Goal: Task Accomplishment & Management: Manage account settings

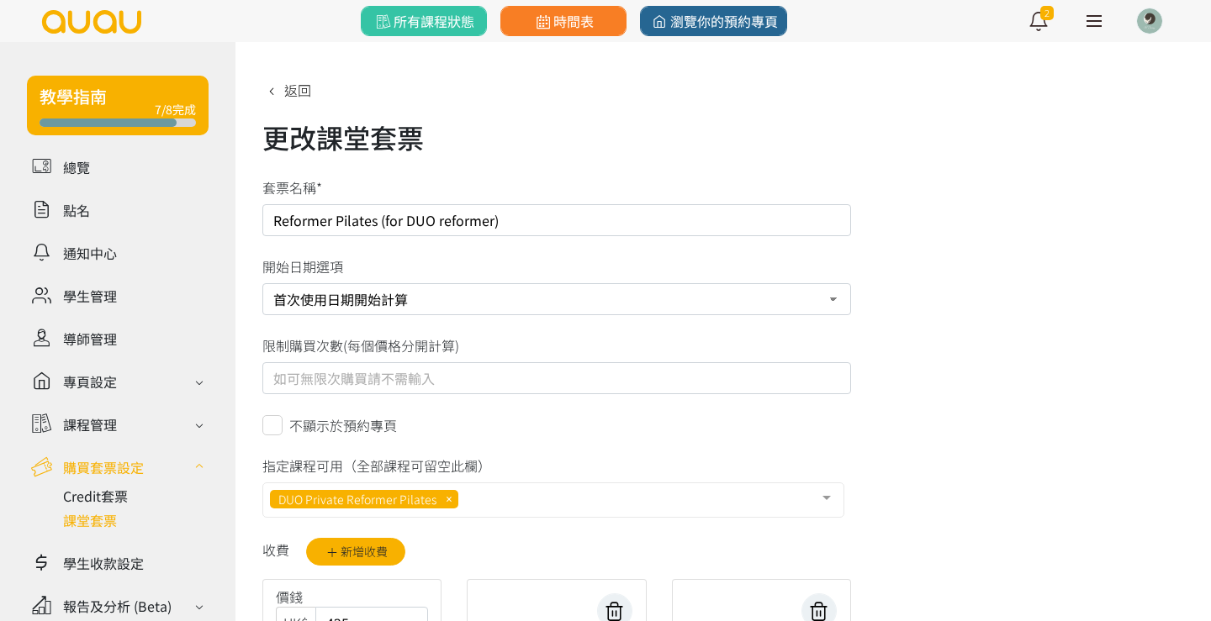
select select "1"
click at [274, 84] on icon at bounding box center [271, 90] width 18 height 13
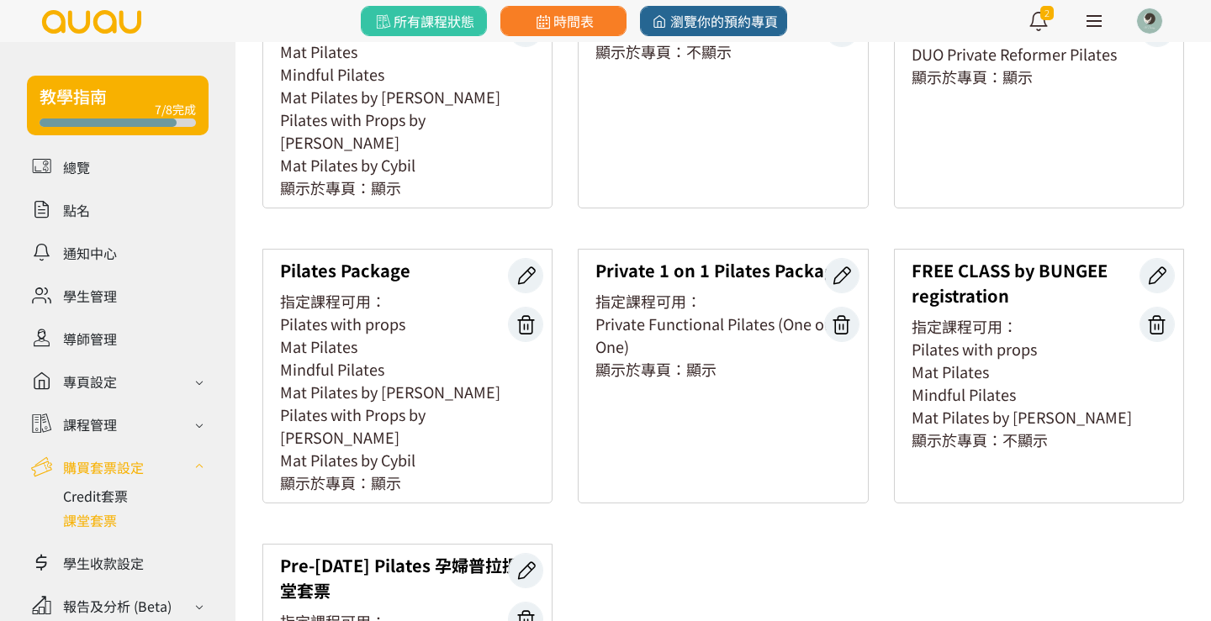
scroll to position [218, 0]
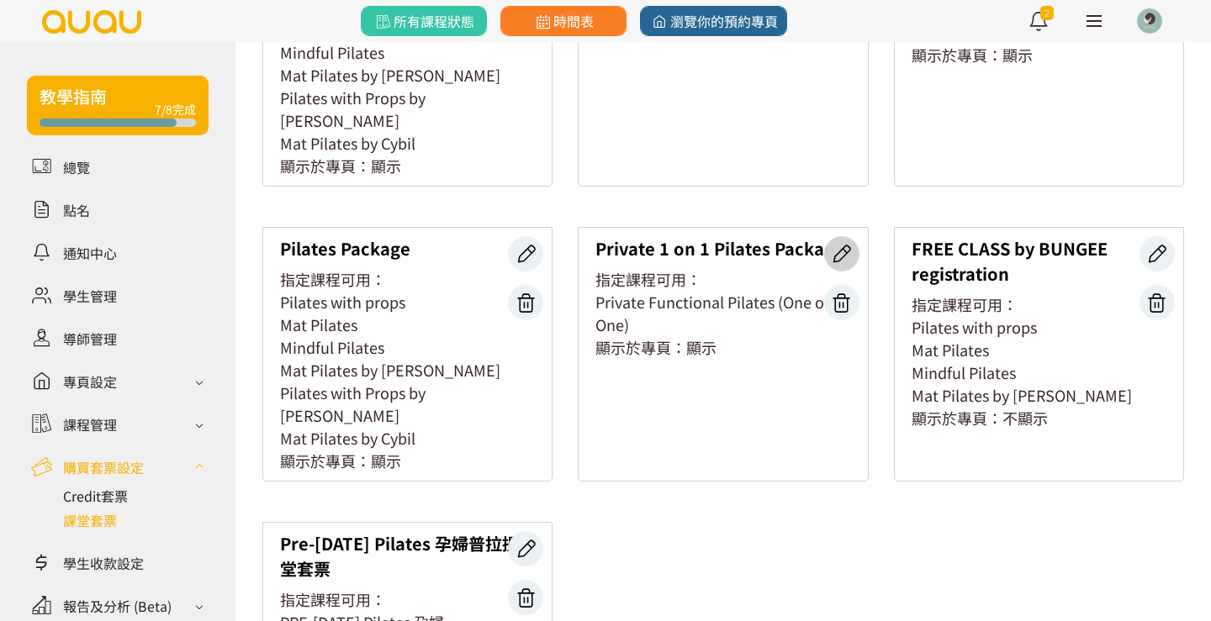
click at [851, 236] on link at bounding box center [841, 253] width 35 height 35
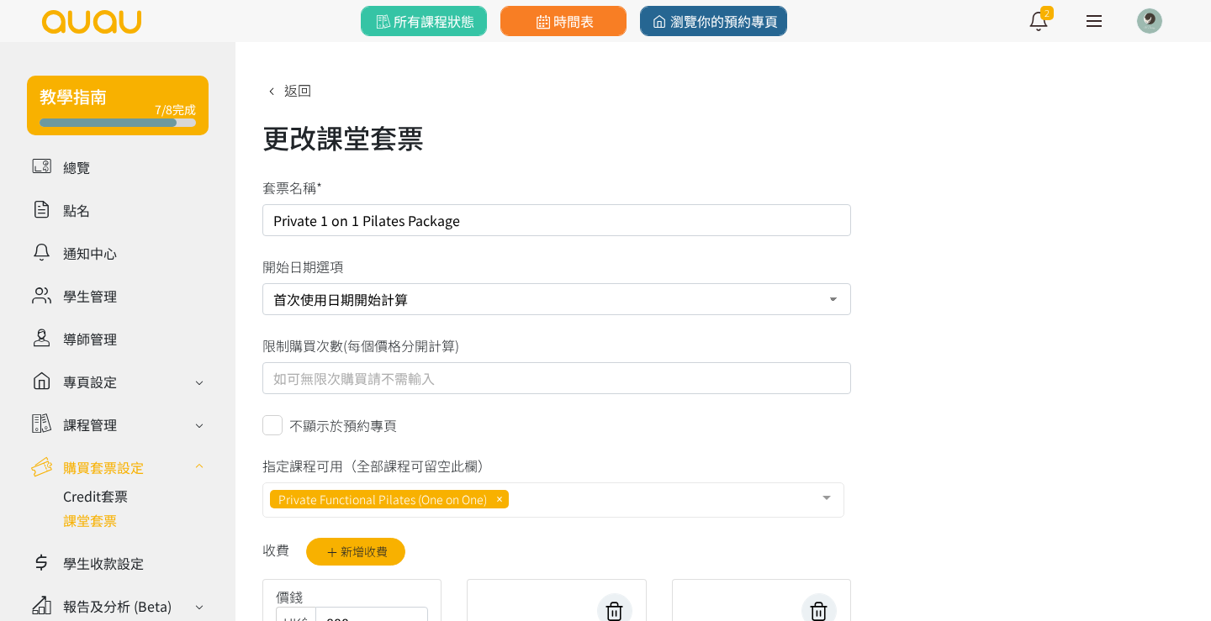
select select "1"
drag, startPoint x: 470, startPoint y: 225, endPoint x: 261, endPoint y: 224, distance: 208.5
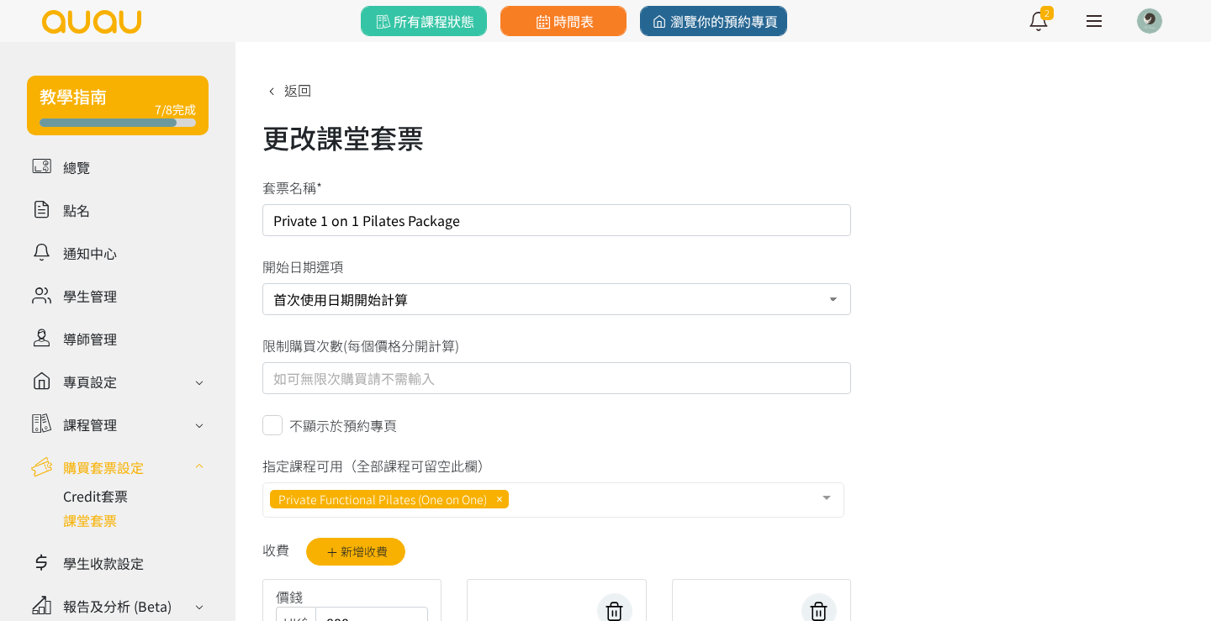
click at [261, 224] on div "Private 1 on 1 Pilates Package" at bounding box center [557, 220] width 614 height 32
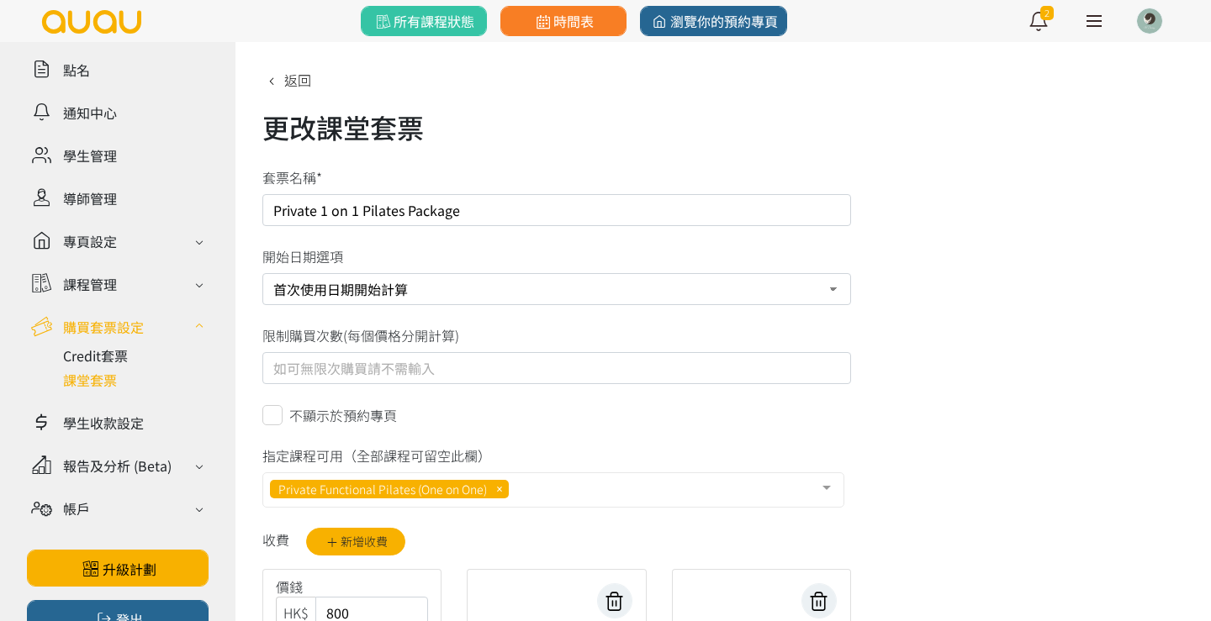
scroll to position [137, 0]
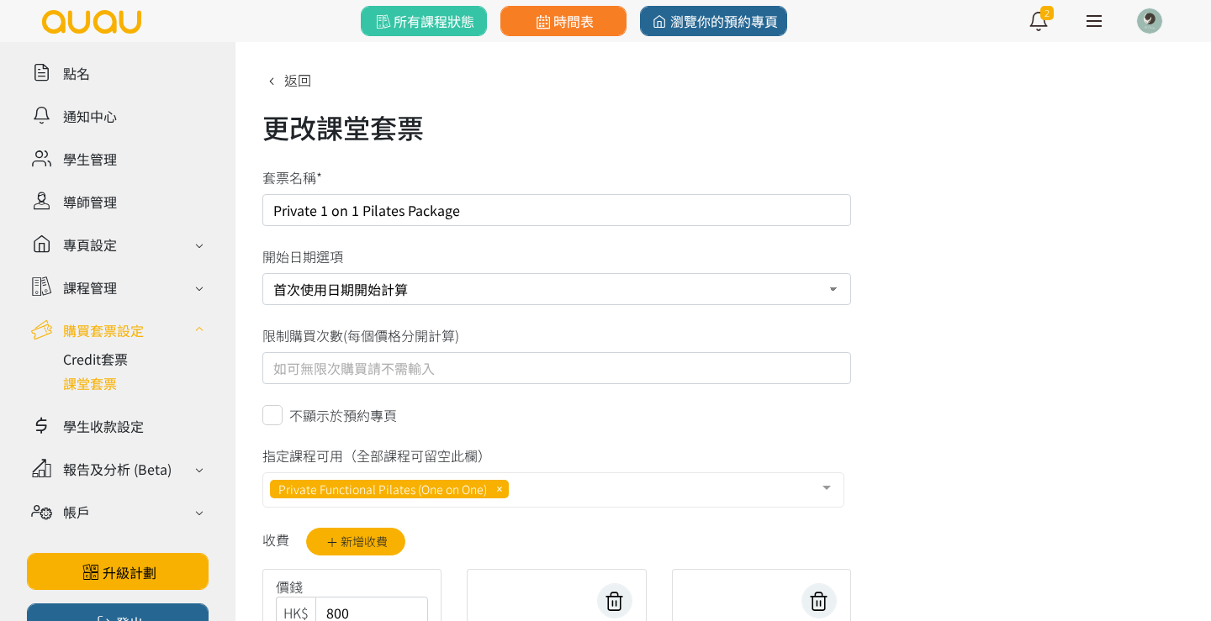
click at [77, 445] on ul "總覽 點名 通知中心 學生管理 導師管理 專頁設定 外觀與主題 基本資料 資格和認證 課程管理 課程 課程設定 課程組合 (Beta) 私人預約 設定 課程地…" at bounding box center [118, 277] width 182 height 525
click at [95, 415] on link at bounding box center [118, 425] width 182 height 29
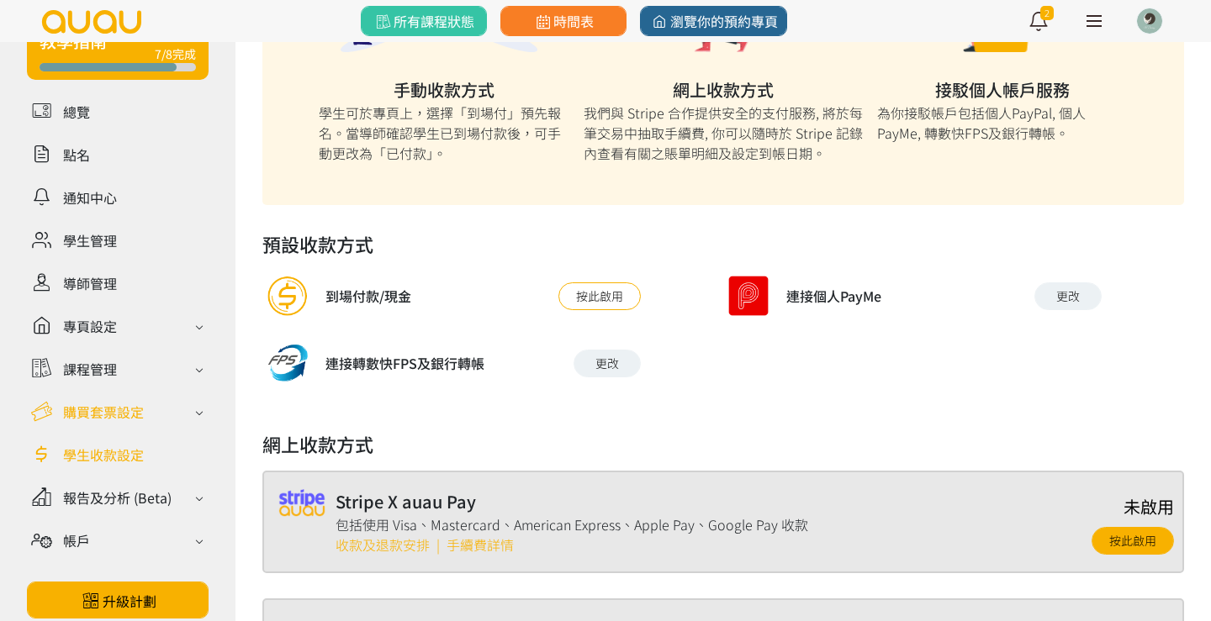
scroll to position [54, 0]
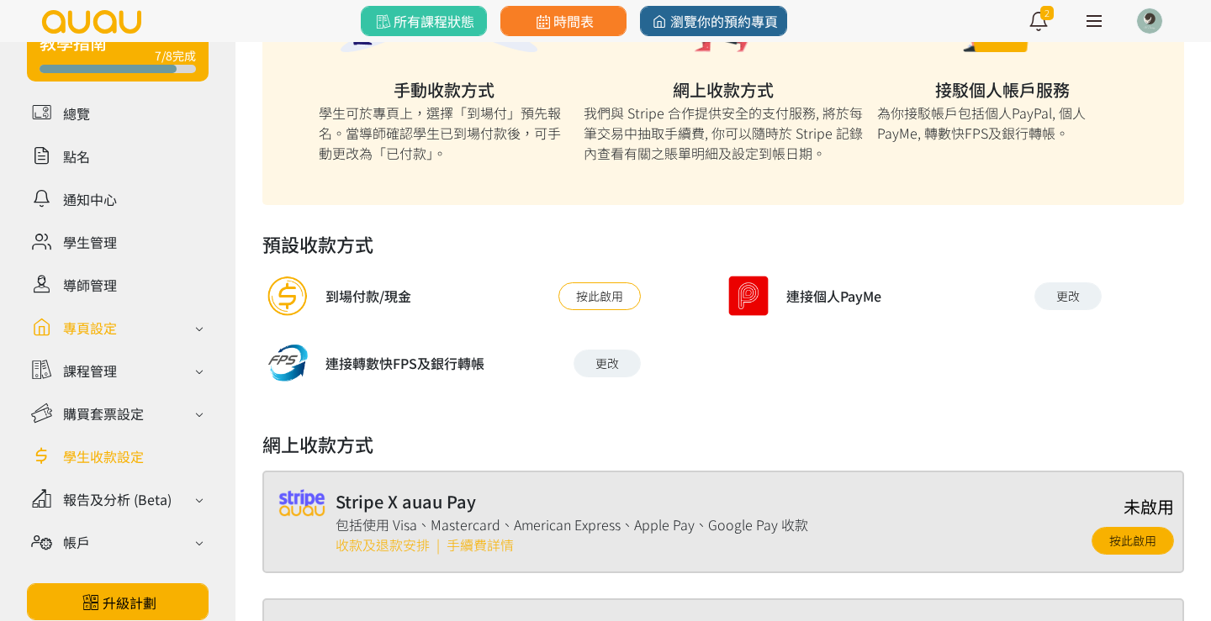
click at [99, 323] on div "專頁設定" at bounding box center [90, 328] width 54 height 20
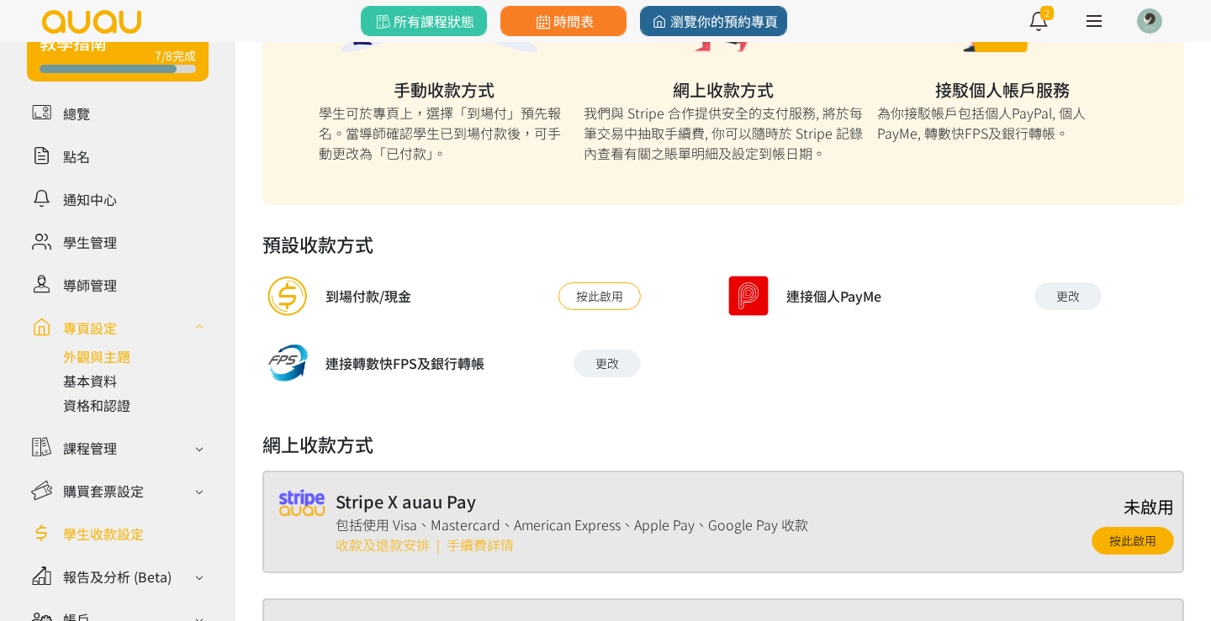
click at [105, 357] on link at bounding box center [135, 356] width 145 height 20
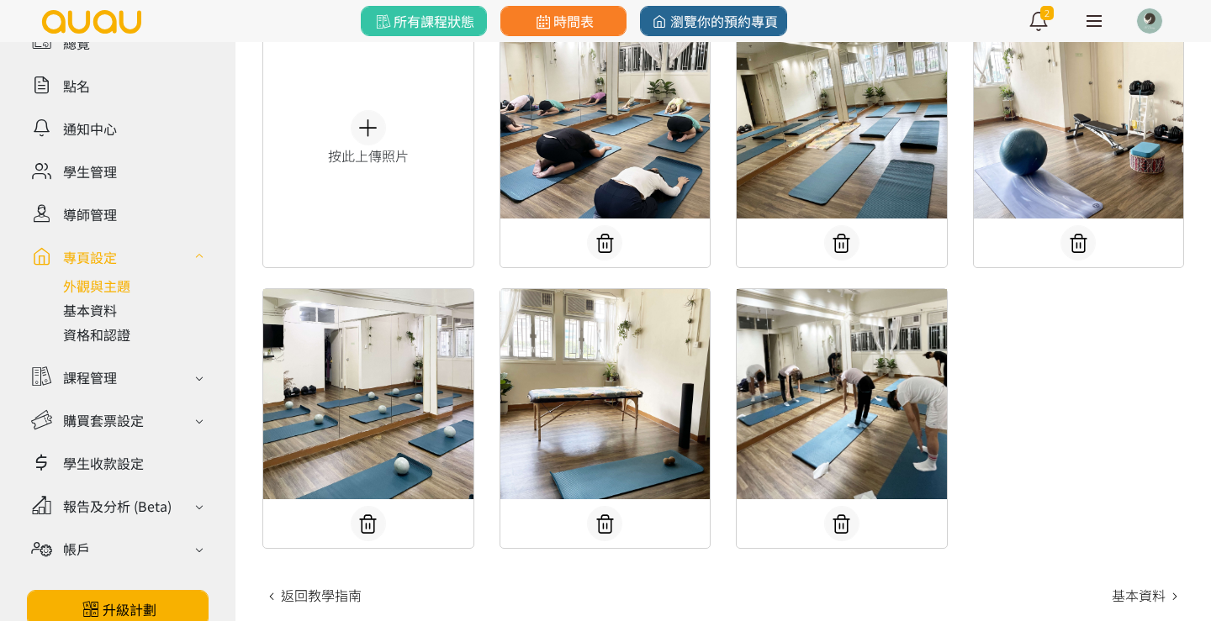
scroll to position [791, 0]
click at [101, 319] on link at bounding box center [135, 310] width 145 height 20
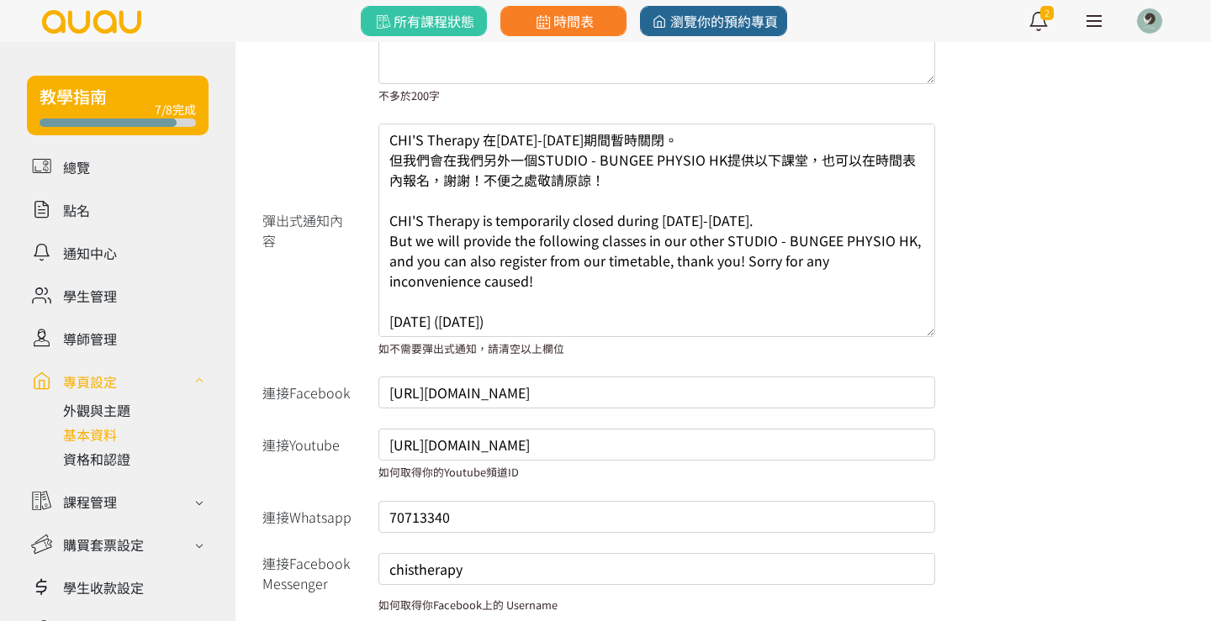
scroll to position [1105, 0]
drag, startPoint x: 543, startPoint y: 322, endPoint x: 377, endPoint y: 116, distance: 264.8
type textarea "17:45-18:45 Mat Pilates by Yvonne 19:00-20:00 Pilates with Props by Yvonne Jun …"
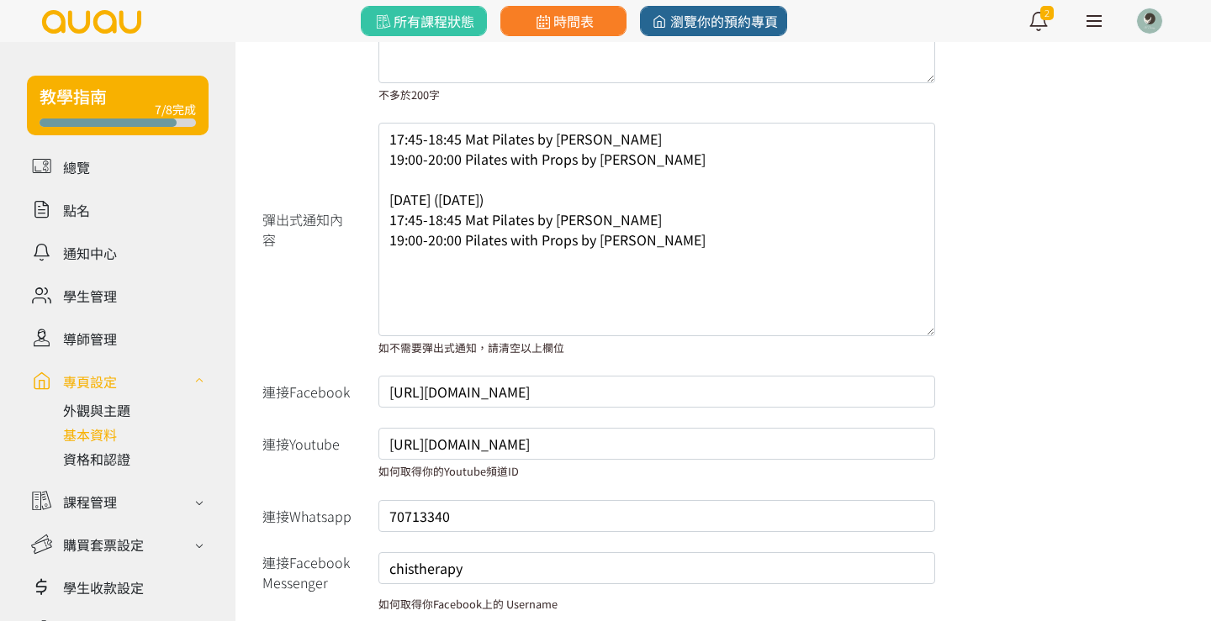
drag, startPoint x: 408, startPoint y: 130, endPoint x: 670, endPoint y: 335, distance: 333.0
click at [670, 335] on textarea "CHI'S Therapy 在2023年6月20-29日期間暫時關閉。 但我們會在我們另外一個STUDIO - BUNGEE PHYSIO HK提供以下課堂，…" at bounding box center [656, 230] width 557 height 214
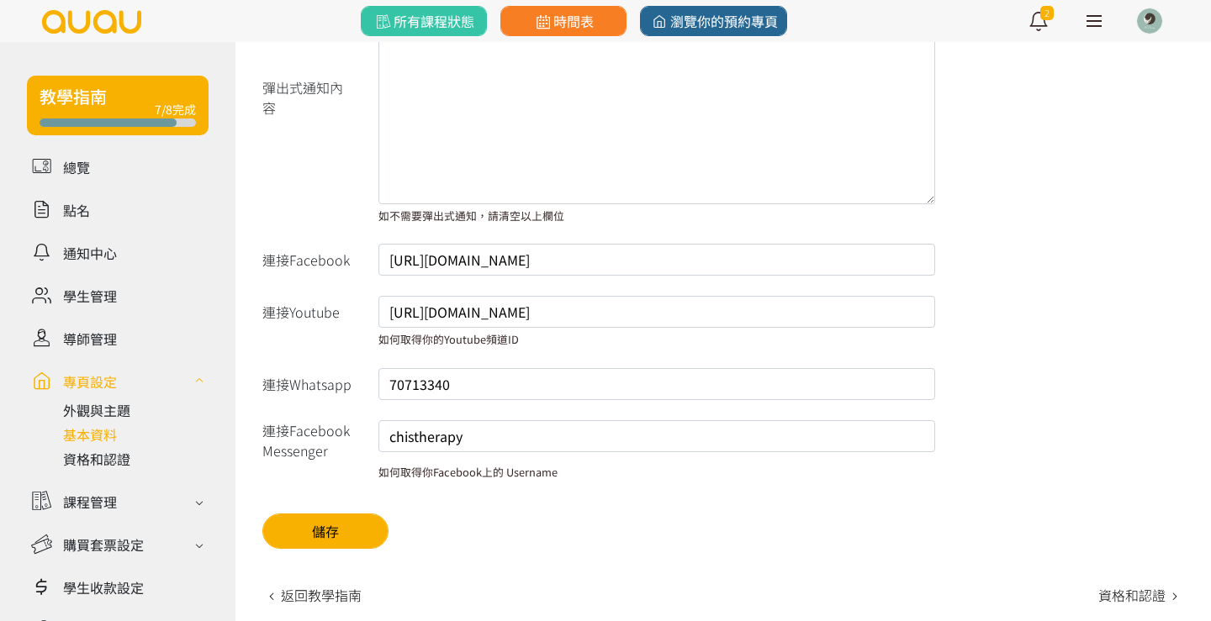
scroll to position [1236, 0]
click at [347, 522] on button "儲存" at bounding box center [325, 531] width 126 height 35
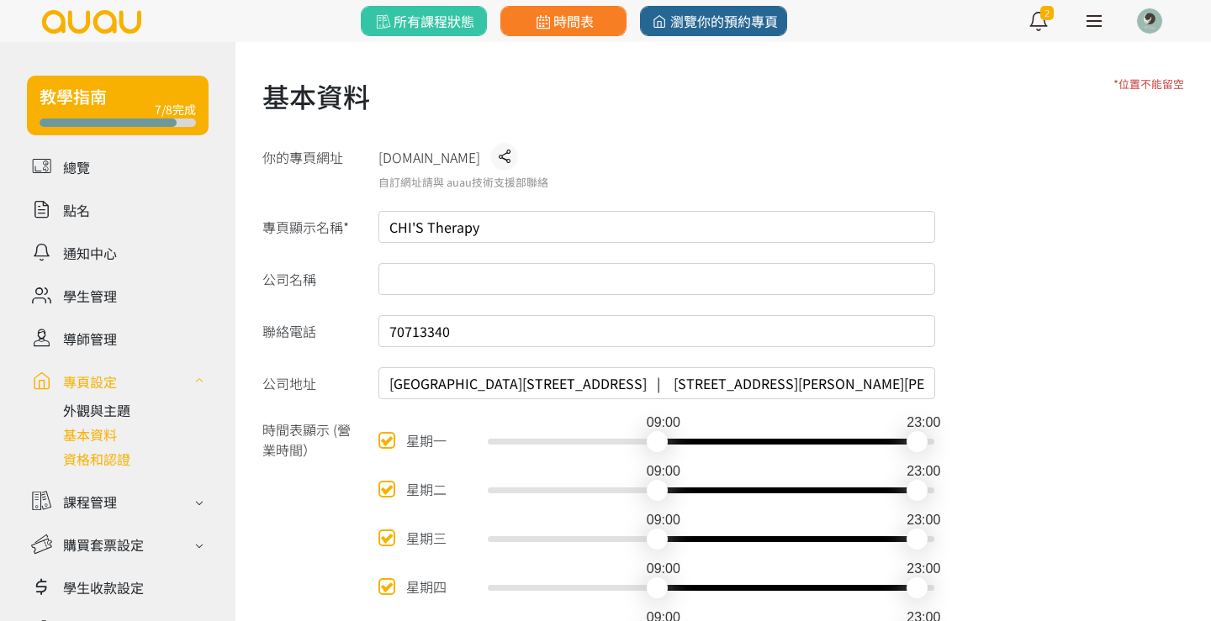
click at [109, 456] on link at bounding box center [135, 459] width 145 height 20
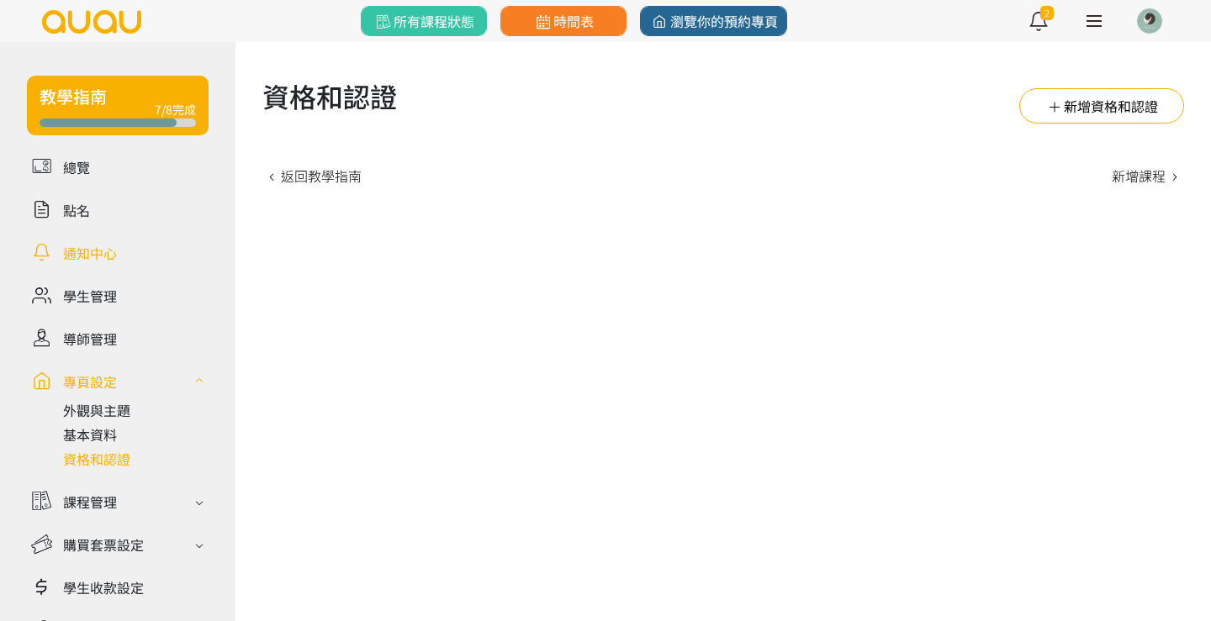
click at [102, 259] on link at bounding box center [118, 252] width 182 height 29
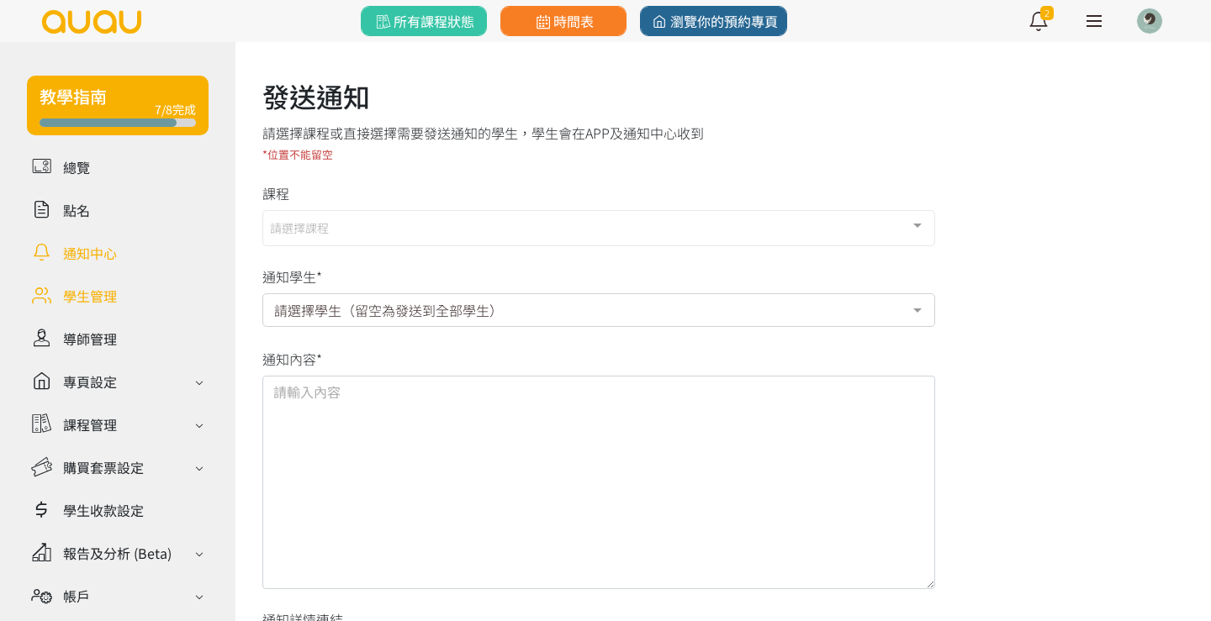
click at [102, 298] on link at bounding box center [118, 295] width 182 height 29
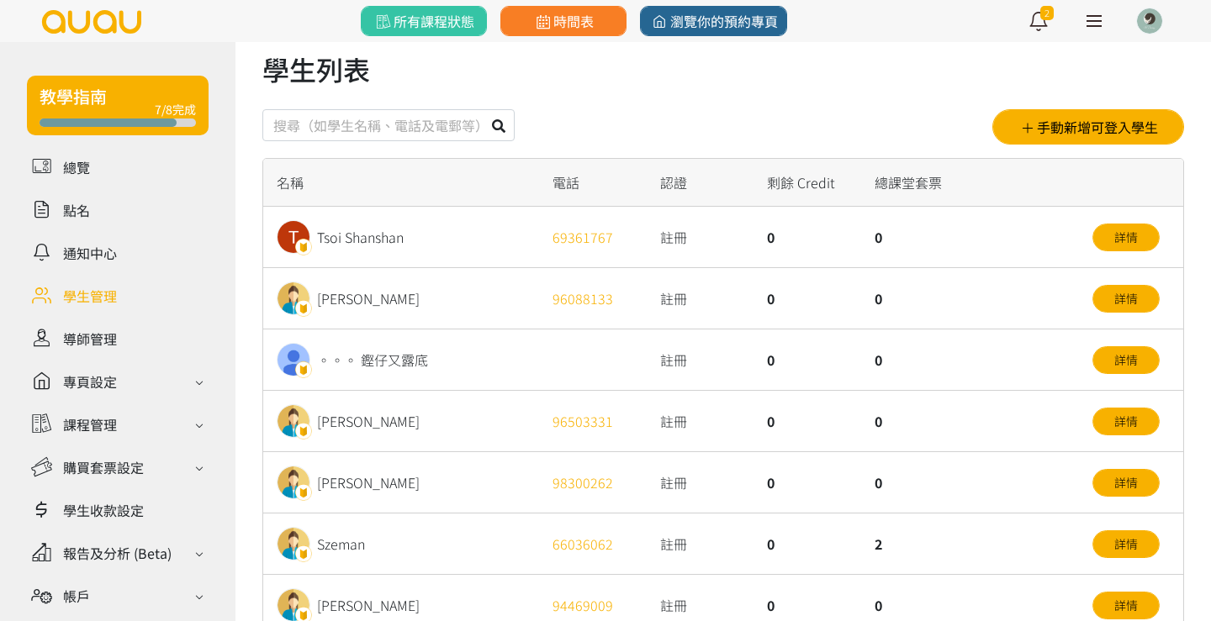
scroll to position [24, 0]
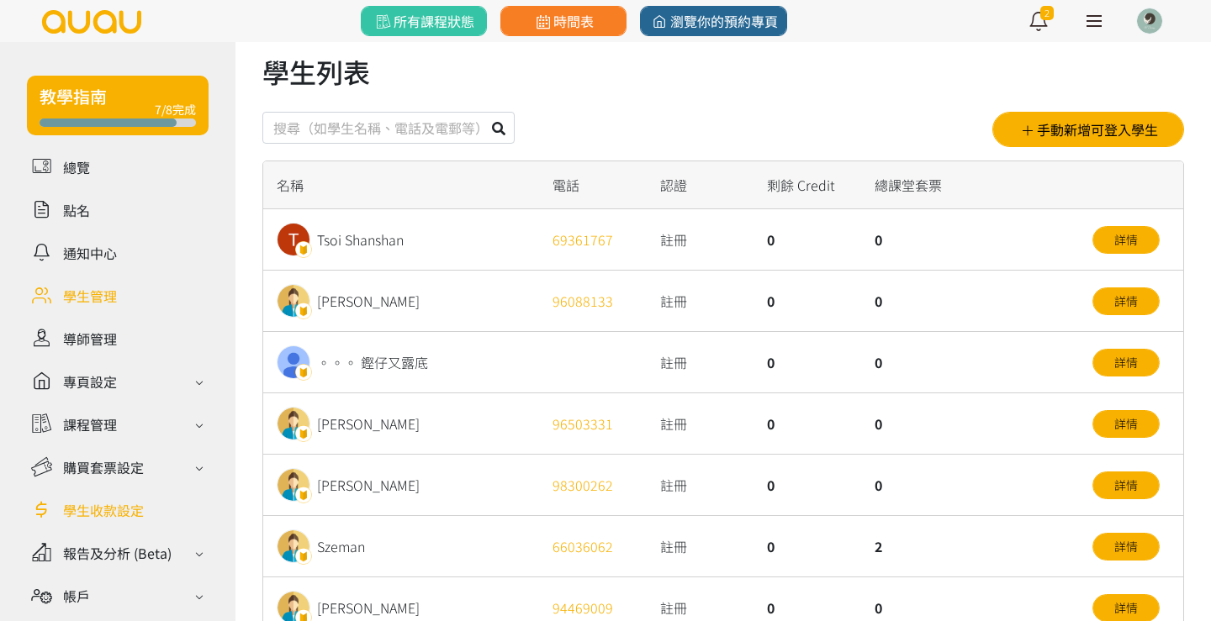
click at [103, 504] on link at bounding box center [118, 509] width 182 height 29
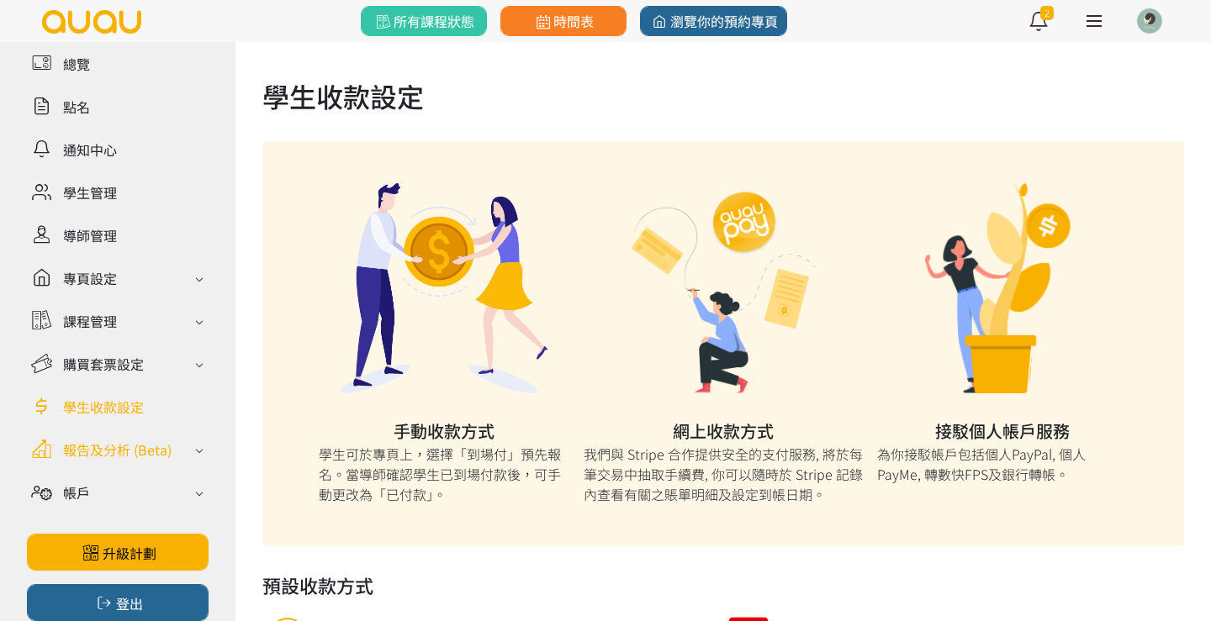
scroll to position [103, 0]
click at [119, 459] on div "報告及分析 (Beta)" at bounding box center [117, 450] width 108 height 20
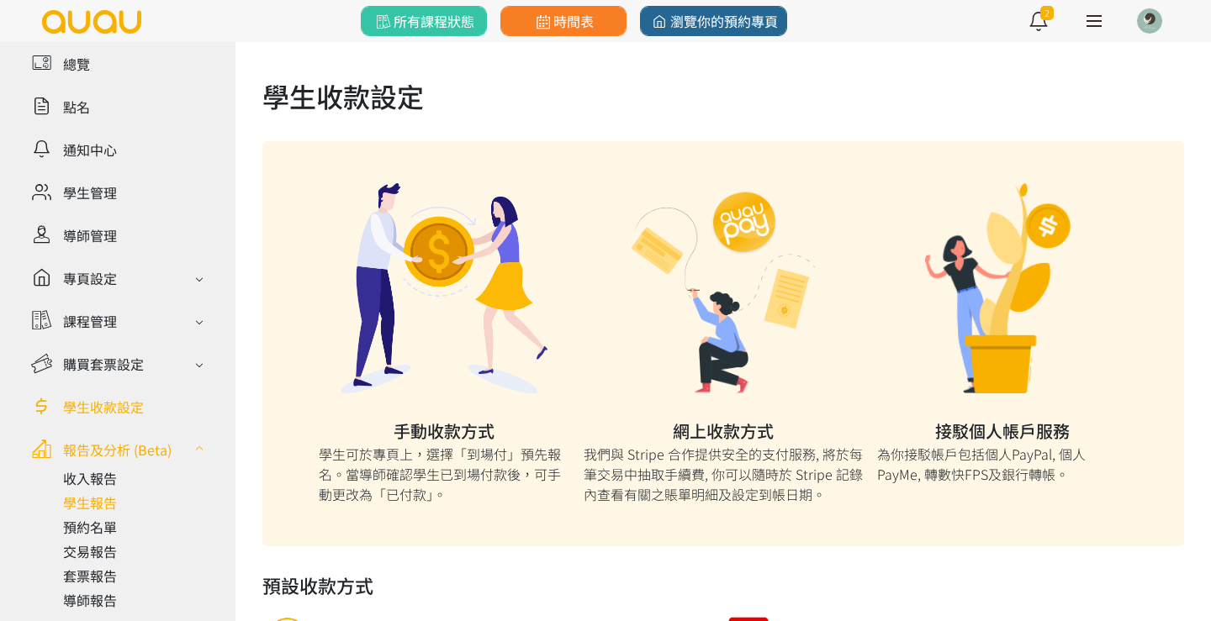
click at [103, 497] on link at bounding box center [135, 503] width 145 height 20
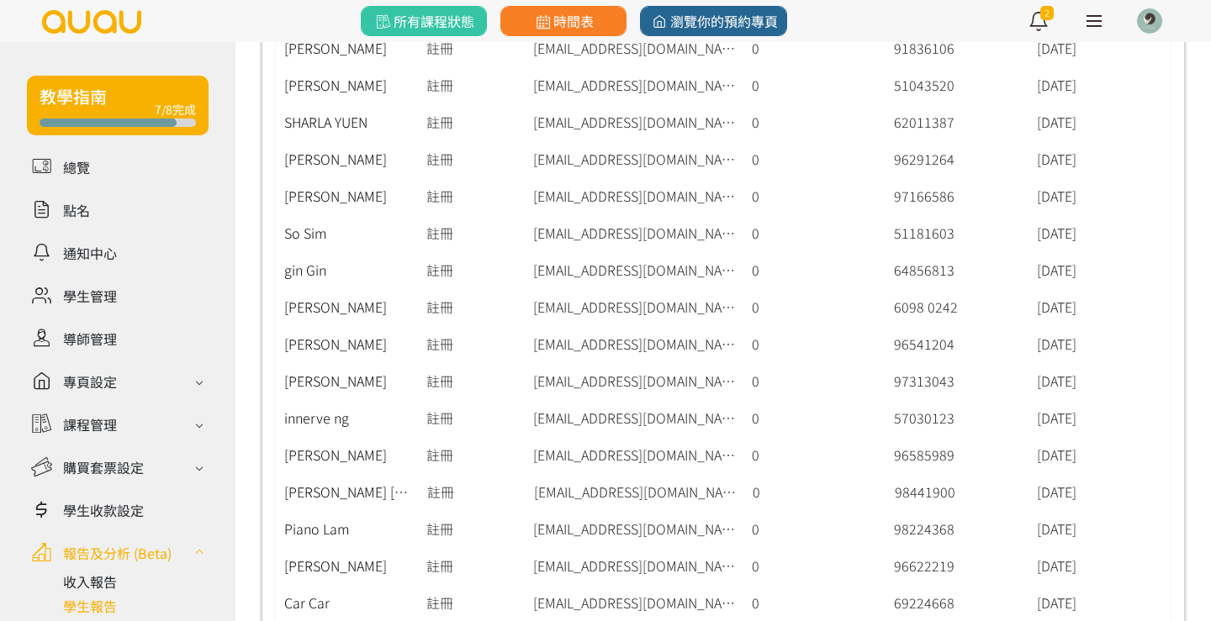
scroll to position [4564, 0]
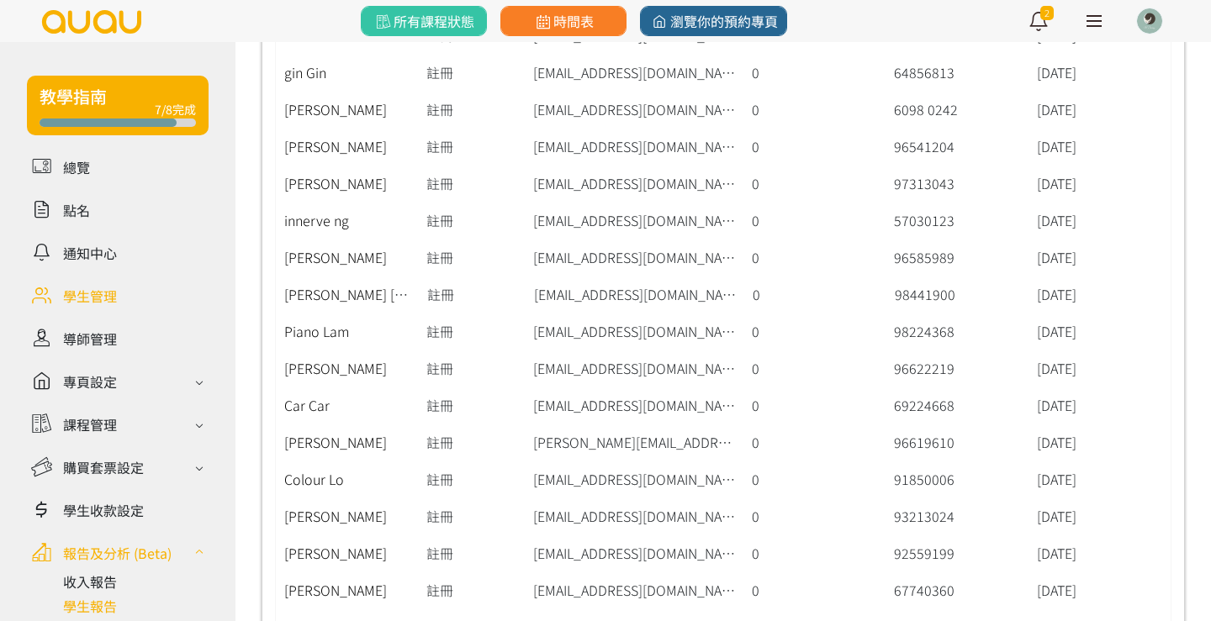
click at [95, 302] on link at bounding box center [118, 295] width 182 height 29
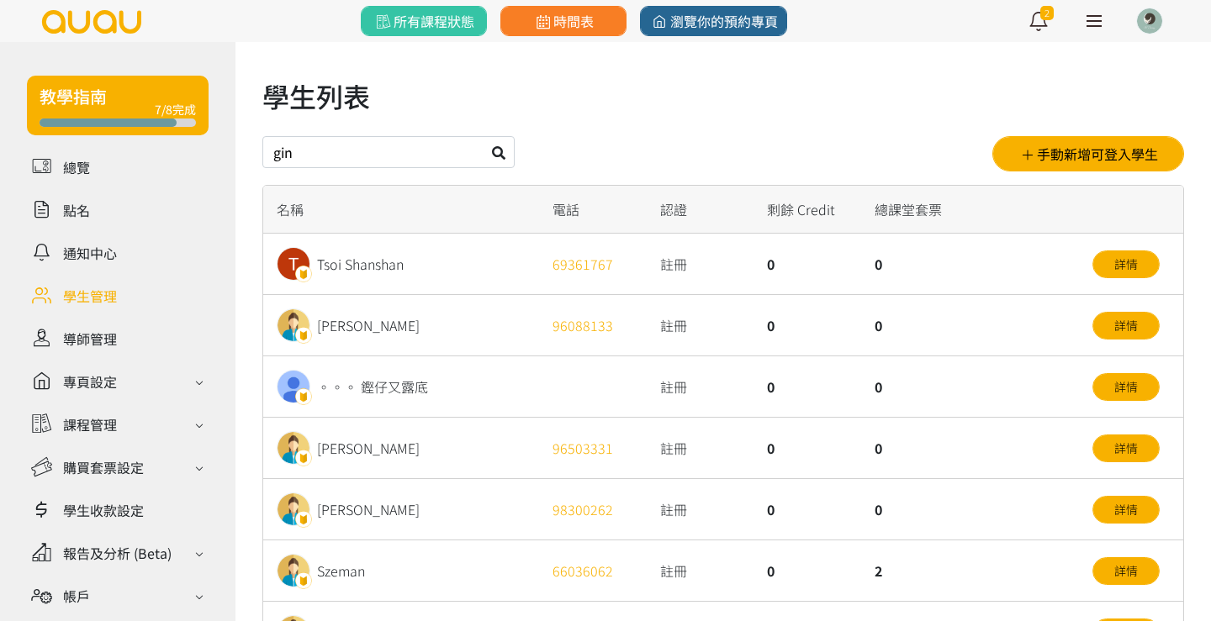
type input "gin"
click at [505, 152] on icon at bounding box center [498, 152] width 13 height 13
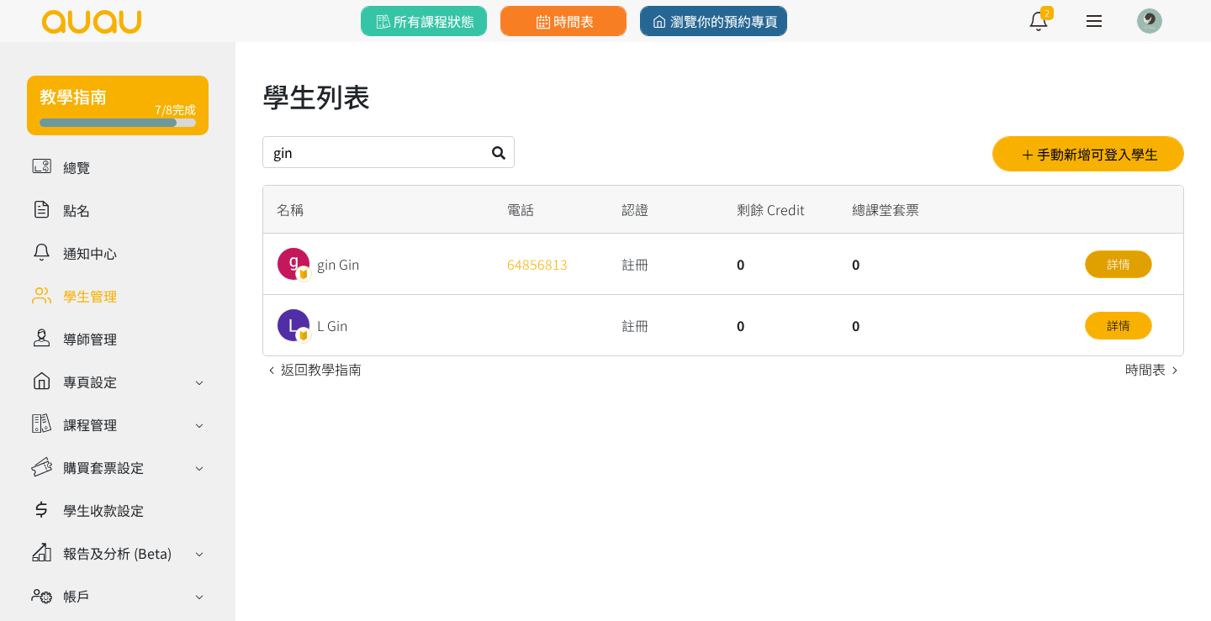
click at [1117, 265] on link "詳情" at bounding box center [1117, 265] width 67 height 28
click at [1117, 324] on link "詳情" at bounding box center [1117, 326] width 67 height 28
